Goal: Find specific page/section: Find specific page/section

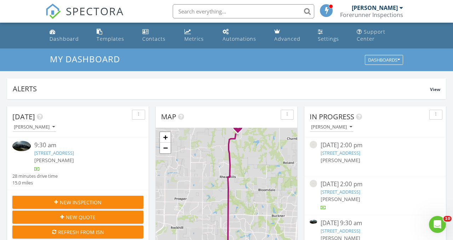
scroll to position [645, 454]
click at [53, 153] on link "1030 Sofia Court, Celina, TX 75009" at bounding box center [54, 153] width 40 height 6
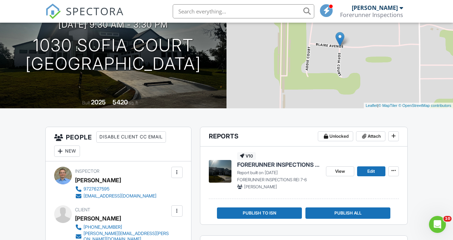
click at [264, 169] on span "FORERUNNER INSPECTIONS REI 7-6" at bounding box center [278, 165] width 83 height 8
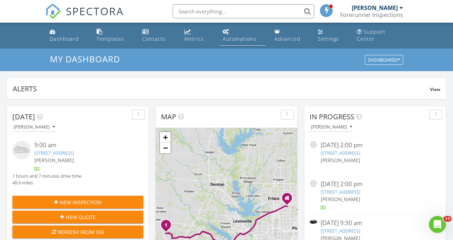
click at [228, 37] on div "Automations" at bounding box center [240, 38] width 34 height 7
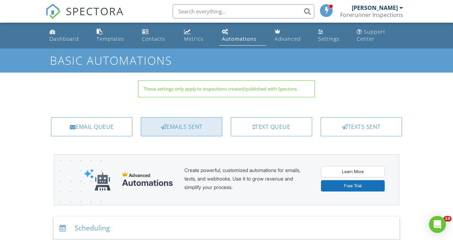
click at [177, 128] on div "Emails Sent" at bounding box center [181, 126] width 81 height 19
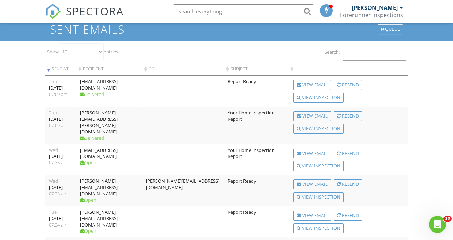
scroll to position [34, 0]
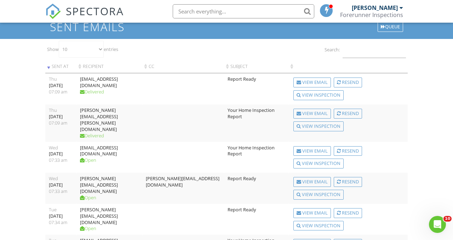
click at [77, 13] on span "SPECTORA" at bounding box center [95, 11] width 58 height 15
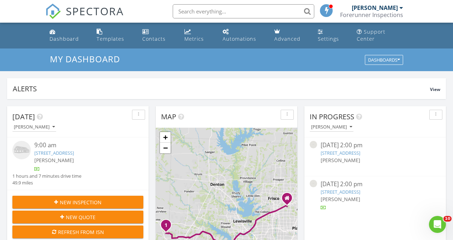
click at [80, 14] on span "SPECTORA" at bounding box center [95, 11] width 58 height 15
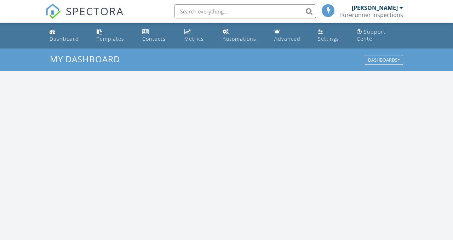
scroll to position [645, 454]
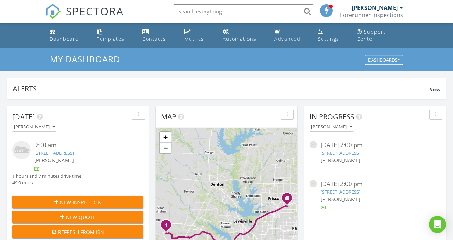
click at [192, 10] on input "text" at bounding box center [244, 11] width 142 height 14
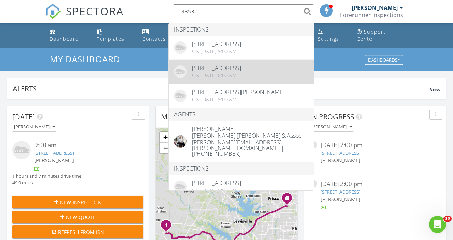
type input "14353"
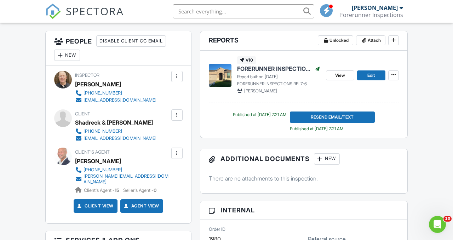
click at [251, 73] on span "FORERUNNER INSPECTIONS REI 7-6" at bounding box center [274, 69] width 75 height 8
